Goal: Navigation & Orientation: Find specific page/section

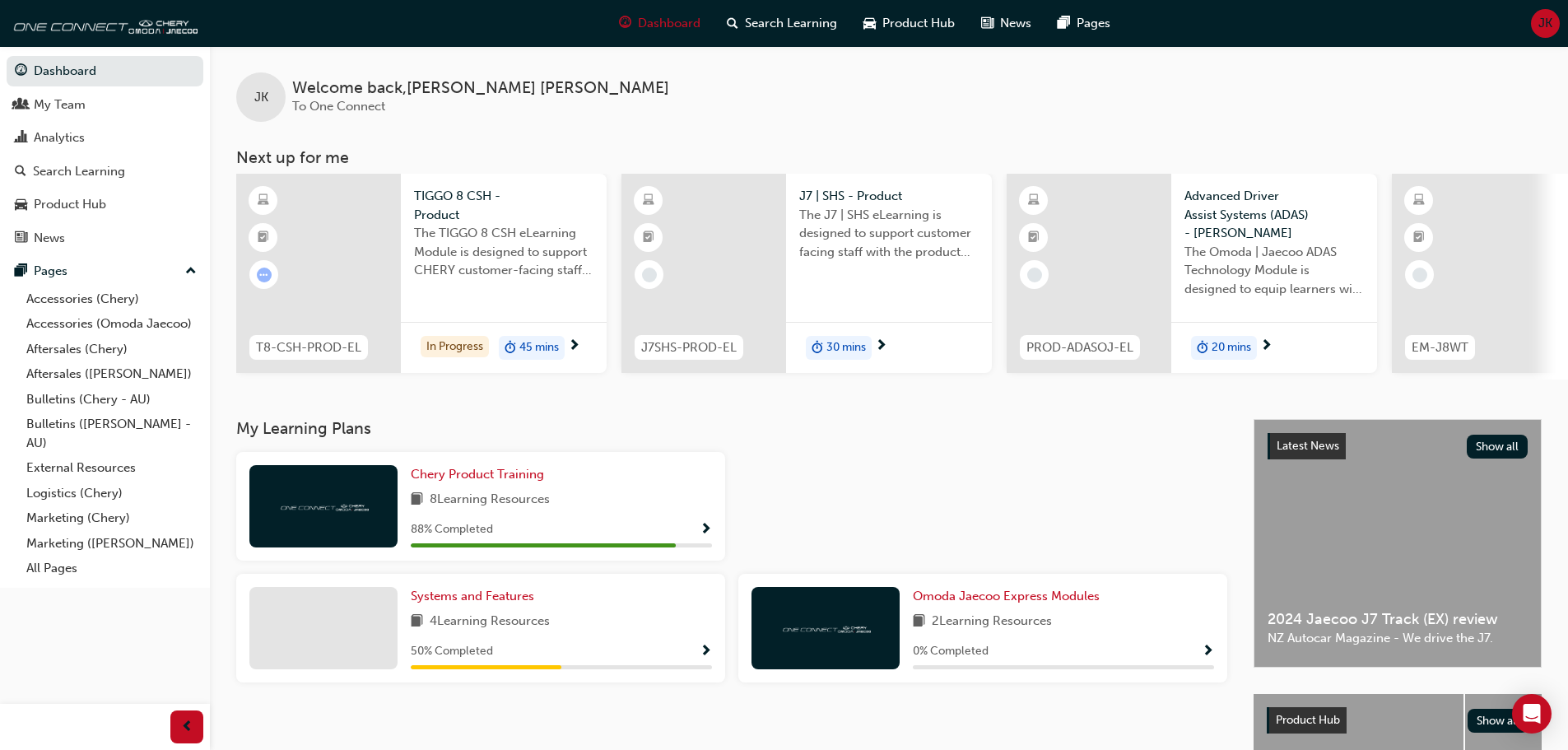
click at [137, 465] on link "External Resources" at bounding box center [112, 468] width 184 height 26
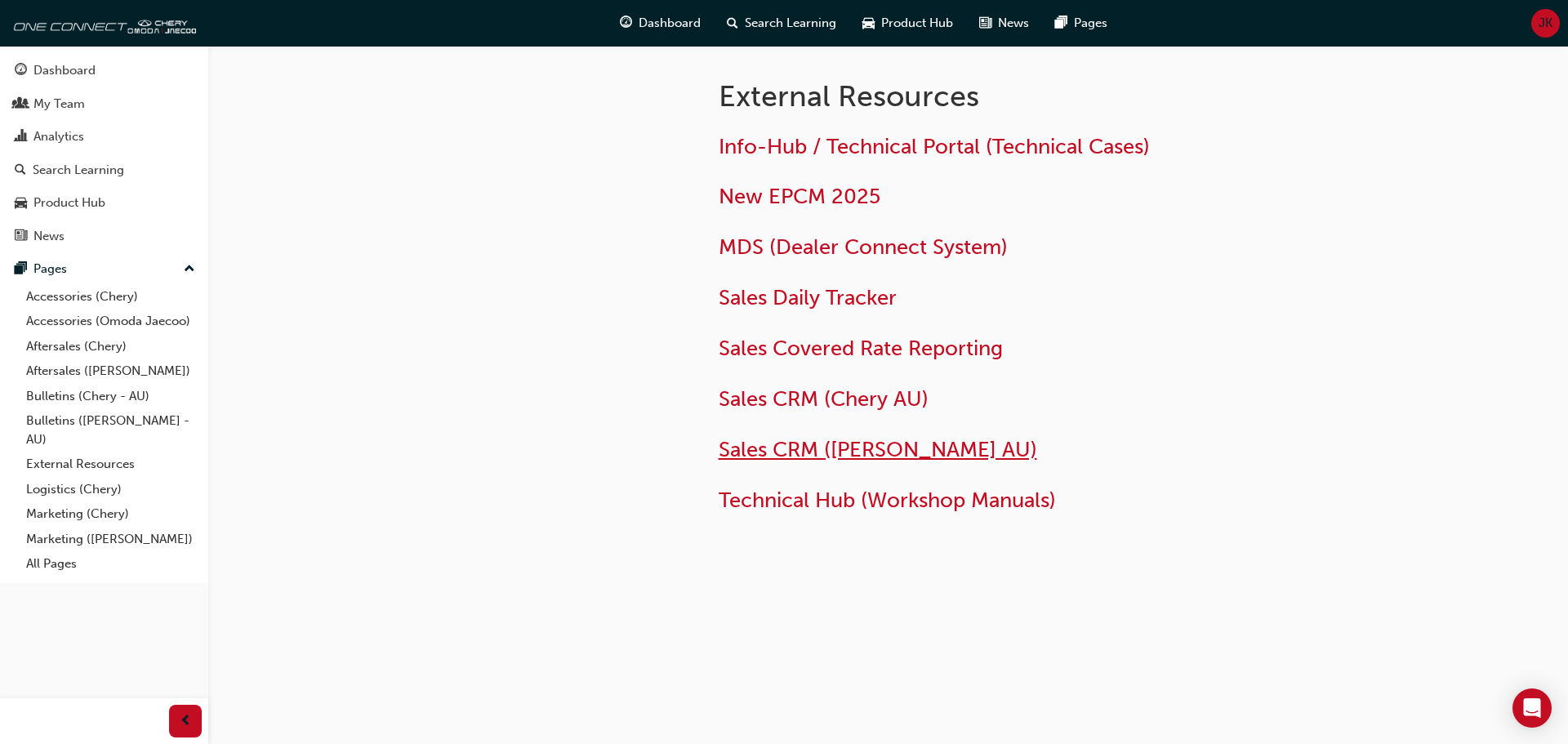
click at [929, 446] on span "Sales CRM ([PERSON_NAME] AU)" at bounding box center [878, 449] width 319 height 26
click at [830, 307] on span "Sales Daily Tracker" at bounding box center [807, 298] width 178 height 26
